Goal: Navigation & Orientation: Find specific page/section

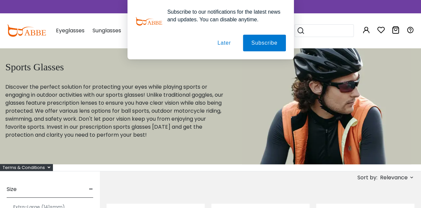
click at [329, 33] on div "Subscribe to our notifications for the latest news and updates. You can disable…" at bounding box center [210, 29] width 421 height 59
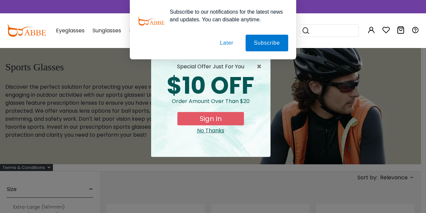
click at [216, 40] on button "Later" at bounding box center [227, 43] width 30 height 17
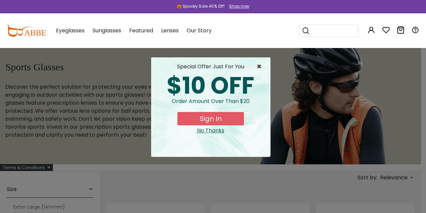
click at [259, 66] on span "×" at bounding box center [261, 67] width 8 height 8
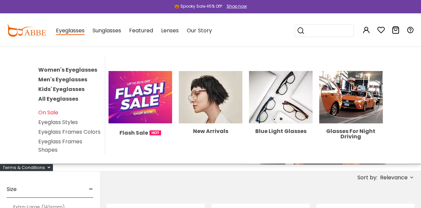
click at [62, 78] on link "Men's Eyeglasses" at bounding box center [62, 80] width 49 height 8
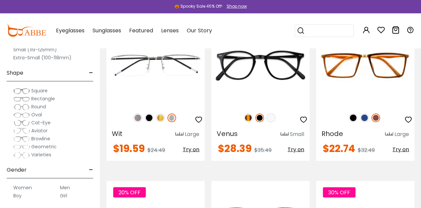
scroll to position [1979, 0]
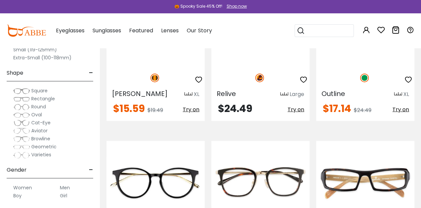
drag, startPoint x: 102, startPoint y: 61, endPoint x: 96, endPoint y: 60, distance: 6.0
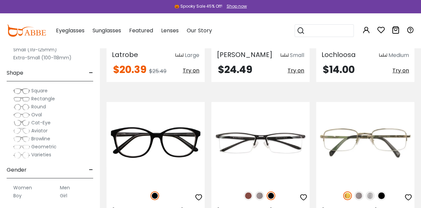
scroll to position [527, 0]
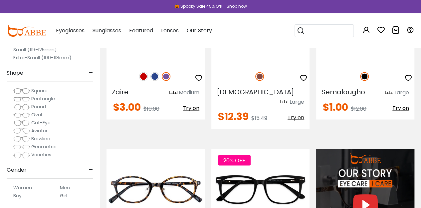
click at [34, 28] on img at bounding box center [26, 31] width 39 height 12
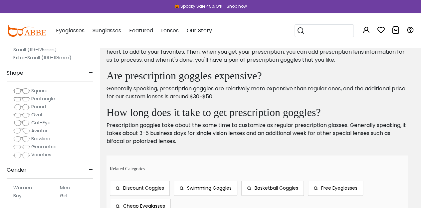
scroll to position [2901, 0]
